Goal: Navigation & Orientation: Find specific page/section

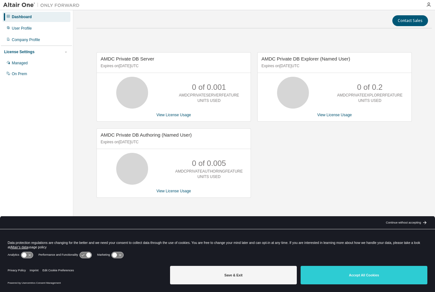
click at [27, 18] on div "Dashboard" at bounding box center [22, 16] width 20 height 5
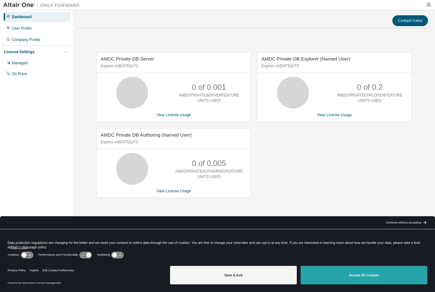
click at [327, 274] on button "Accept All Cookies" at bounding box center [364, 275] width 127 height 18
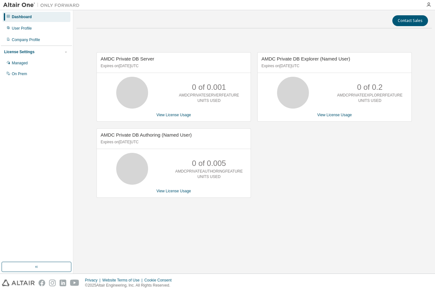
click at [32, 17] on div "Dashboard" at bounding box center [22, 16] width 20 height 5
click at [33, 41] on div "Company Profile" at bounding box center [26, 39] width 28 height 5
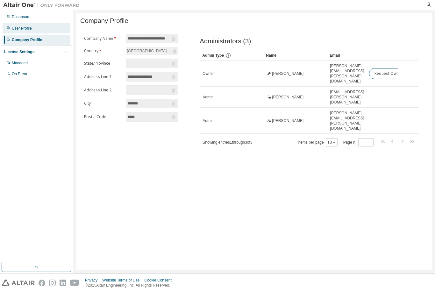
click at [30, 28] on div "User Profile" at bounding box center [22, 28] width 20 height 5
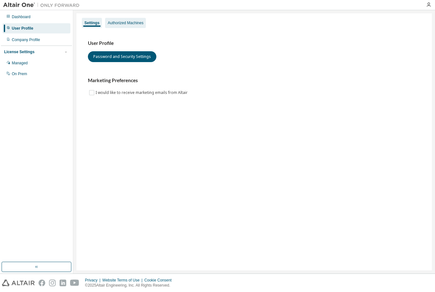
click at [136, 22] on div "Authorized Machines" at bounding box center [126, 22] width 36 height 5
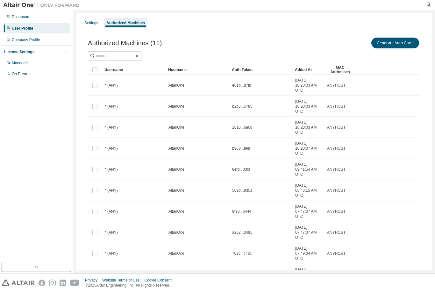
click at [24, 6] on img at bounding box center [43, 5] width 80 height 6
click at [24, 17] on div "Dashboard" at bounding box center [21, 16] width 19 height 5
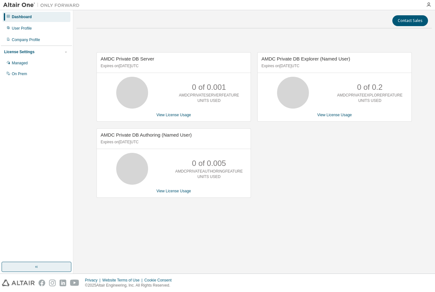
click at [46, 272] on button "button" at bounding box center [37, 267] width 70 height 10
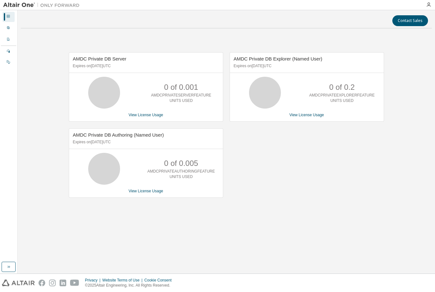
click at [9, 15] on icon at bounding box center [8, 16] width 4 height 4
click at [5, 30] on div "User Profile" at bounding box center [9, 28] width 12 height 10
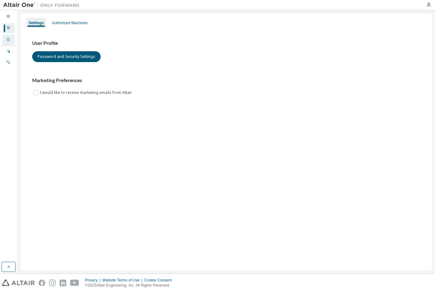
click at [4, 38] on div "Company Profile" at bounding box center [9, 40] width 12 height 10
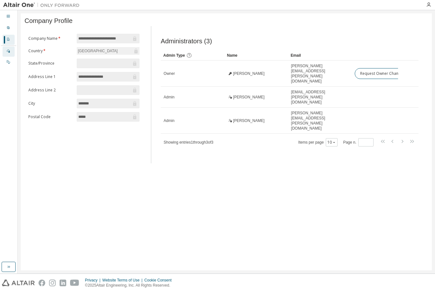
click at [7, 51] on icon at bounding box center [8, 51] width 4 height 4
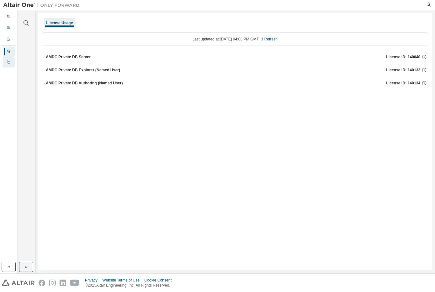
click at [8, 64] on div at bounding box center [8, 62] width 4 height 5
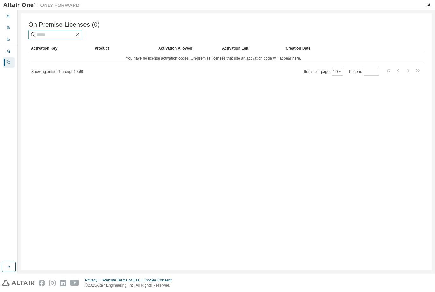
click at [55, 37] on input "text" at bounding box center [55, 35] width 38 height 6
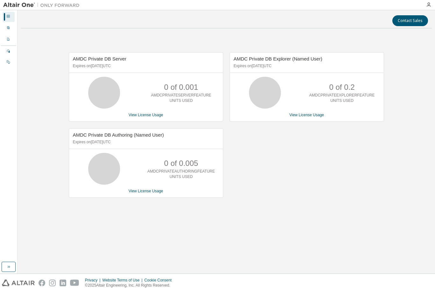
click at [222, 2] on div at bounding box center [253, 5] width 340 height 10
click at [430, 5] on icon "button" at bounding box center [428, 4] width 5 height 5
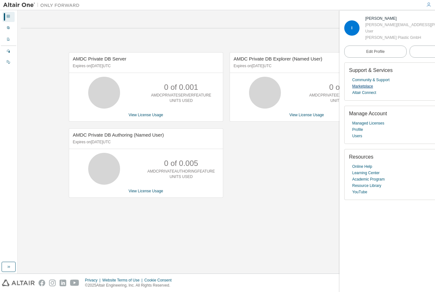
click at [371, 86] on link "Marketplace" at bounding box center [362, 86] width 21 height 6
